Goal: Navigation & Orientation: Find specific page/section

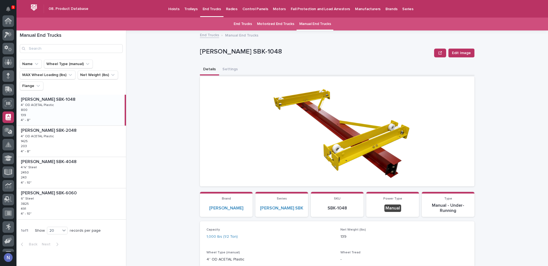
scroll to position [79, 0]
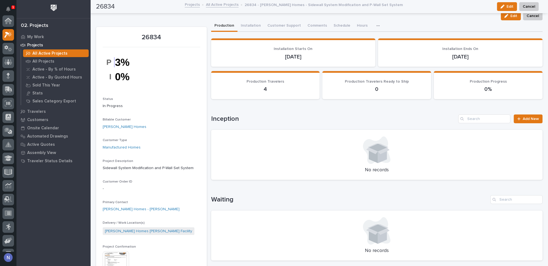
scroll to position [13, 0]
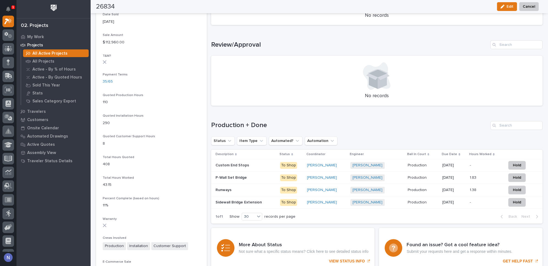
click at [9, 8] on icon "Notifications" at bounding box center [8, 9] width 4 height 5
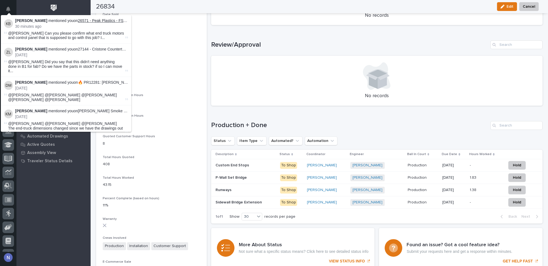
click at [103, 20] on link "26571 - Peak Plastics - FSTRM10T" at bounding box center [108, 20] width 60 height 4
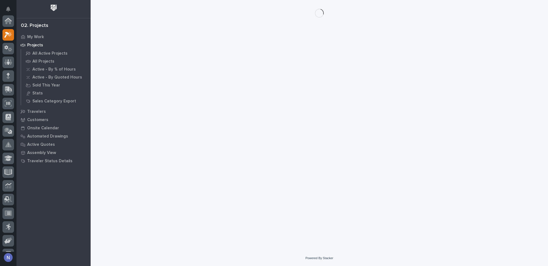
scroll to position [13, 0]
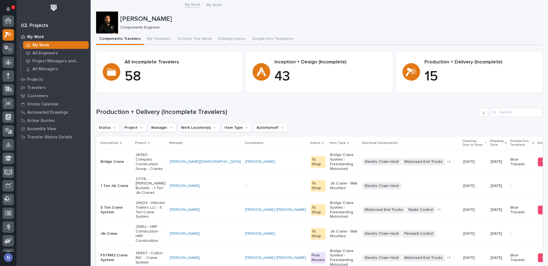
scroll to position [13, 0]
